Goal: Register for event/course

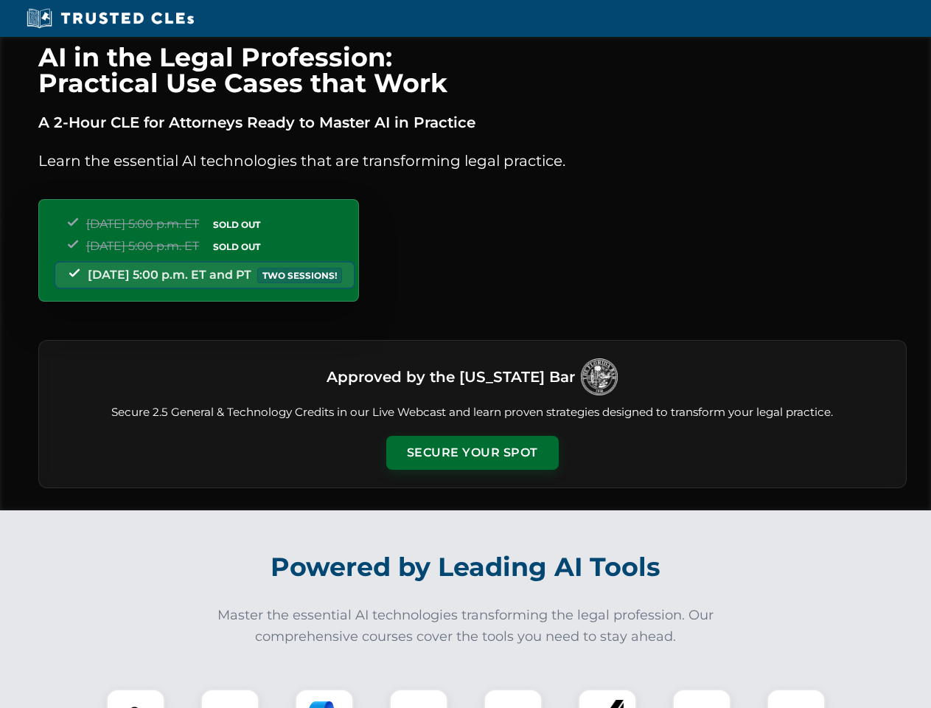
click at [472, 453] on button "Secure Your Spot" at bounding box center [472, 453] width 172 height 34
click at [136, 698] on img at bounding box center [135, 717] width 43 height 43
click at [230, 698] on div at bounding box center [229, 717] width 59 height 59
